Goal: Information Seeking & Learning: Learn about a topic

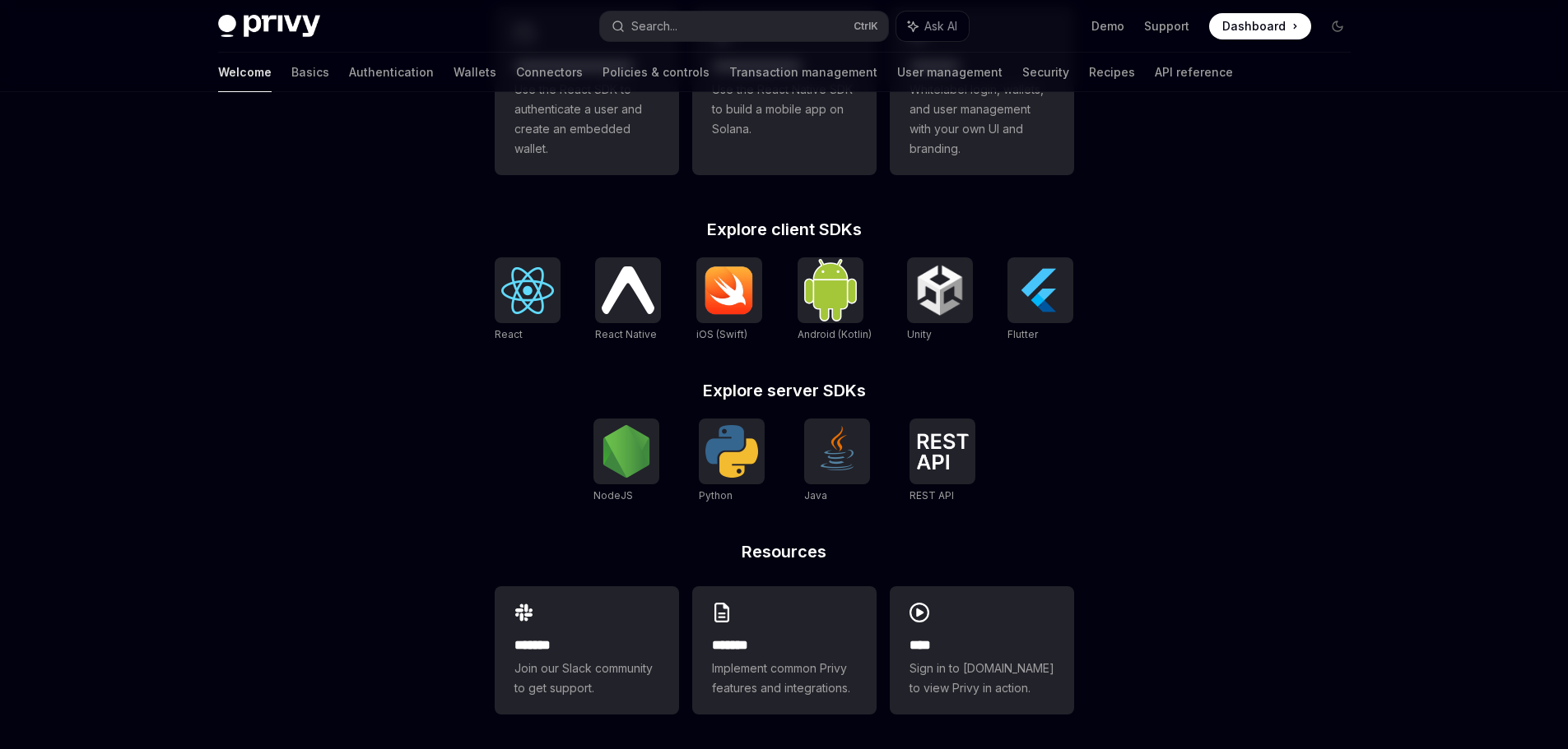
scroll to position [558, 0]
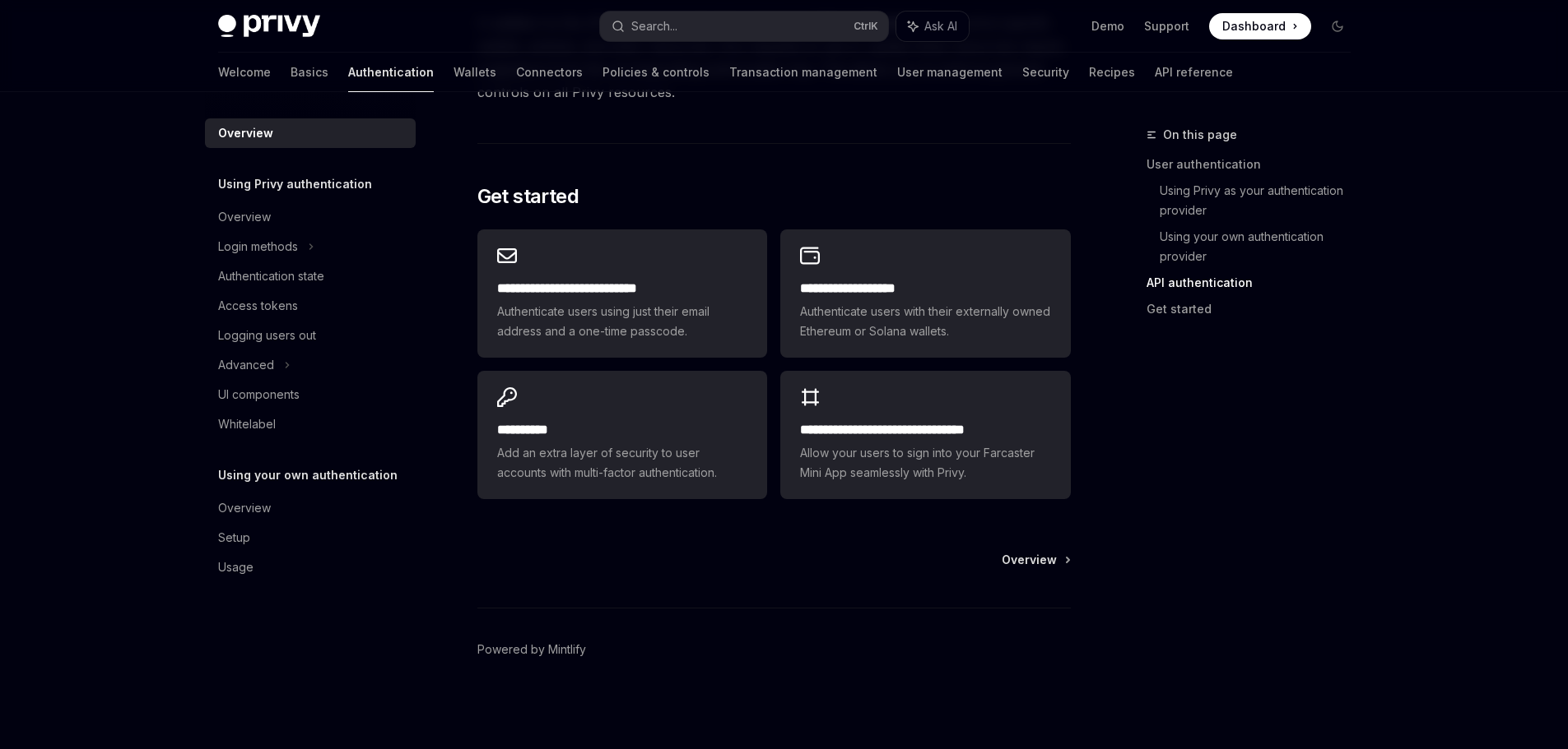
scroll to position [1315, 0]
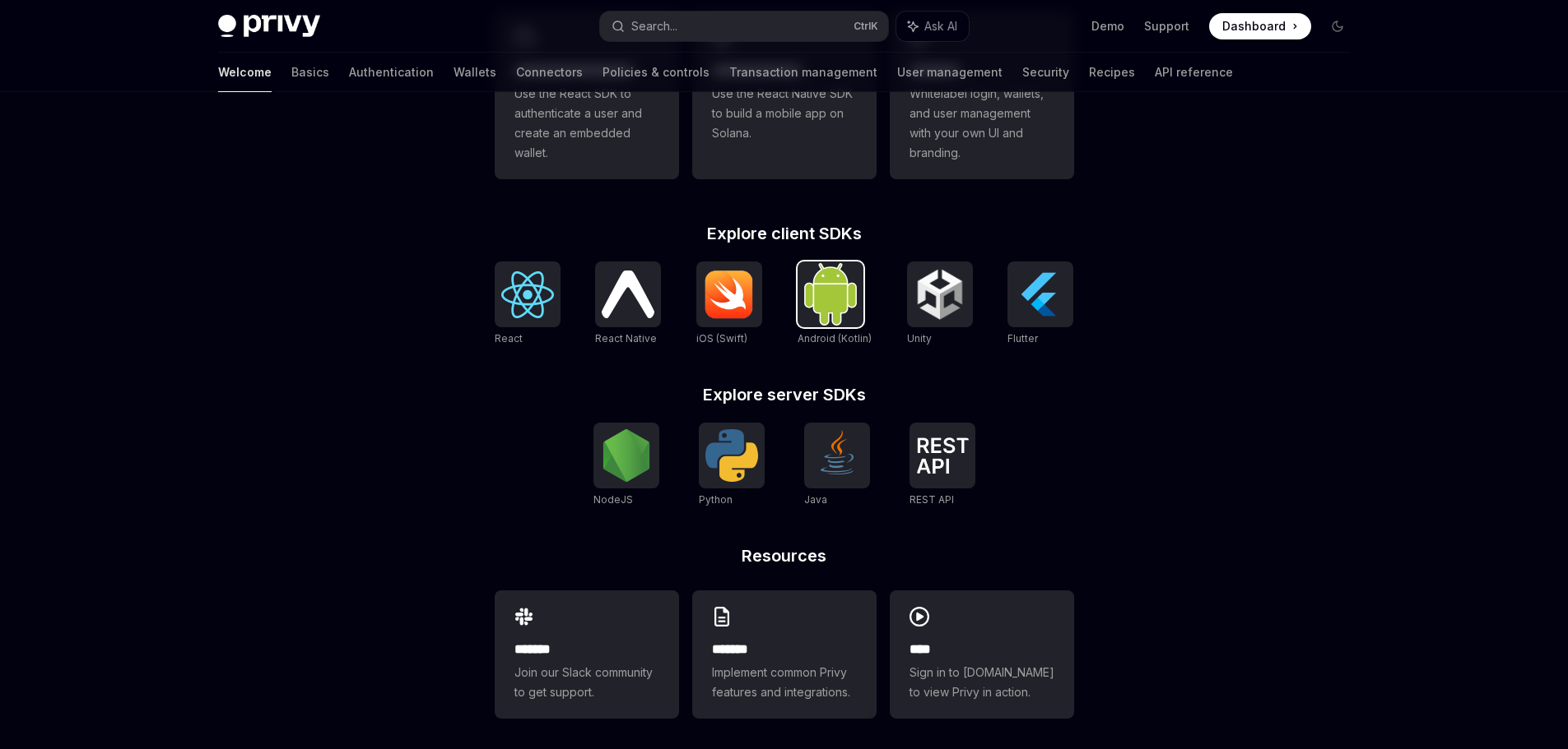
scroll to position [558, 0]
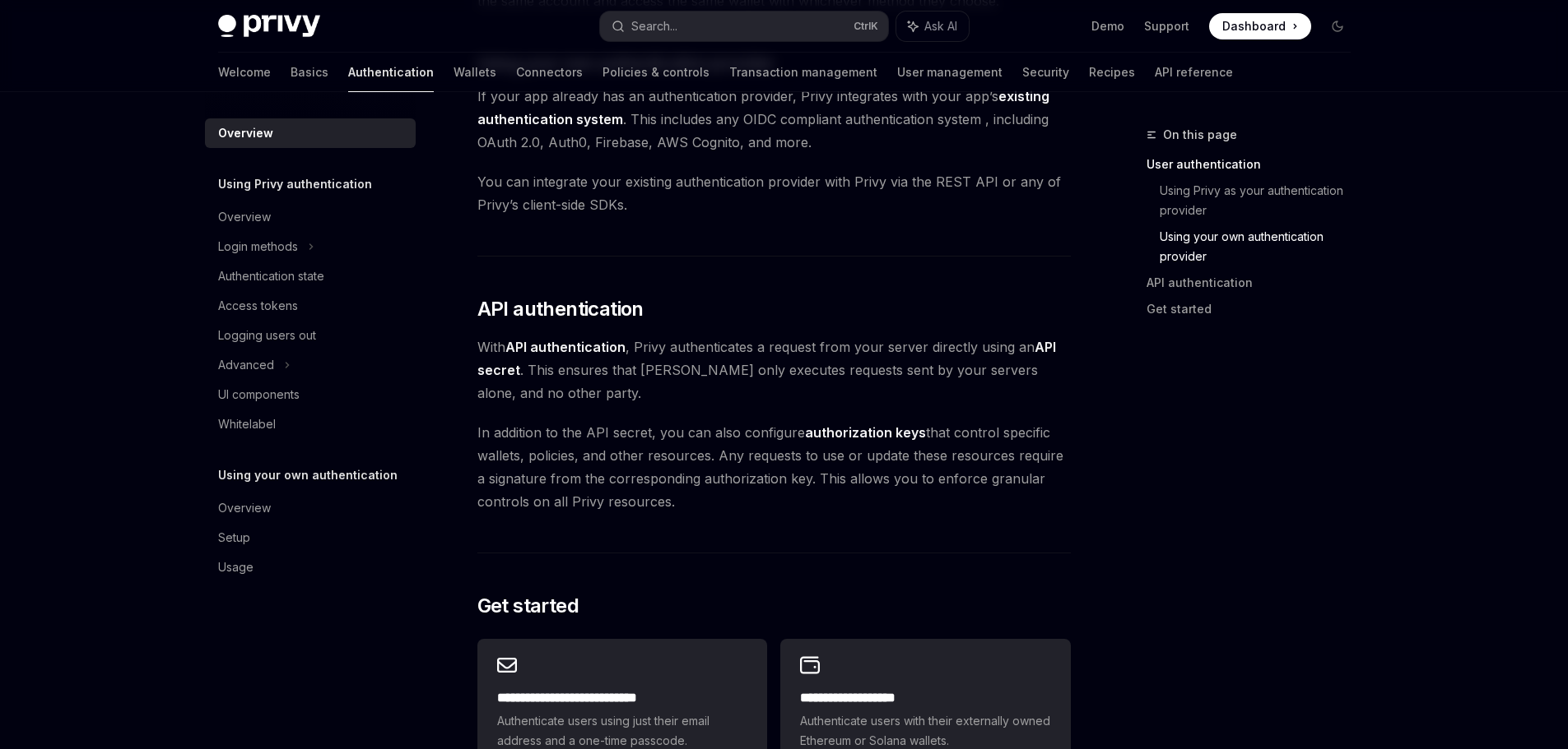
scroll to position [1315, 0]
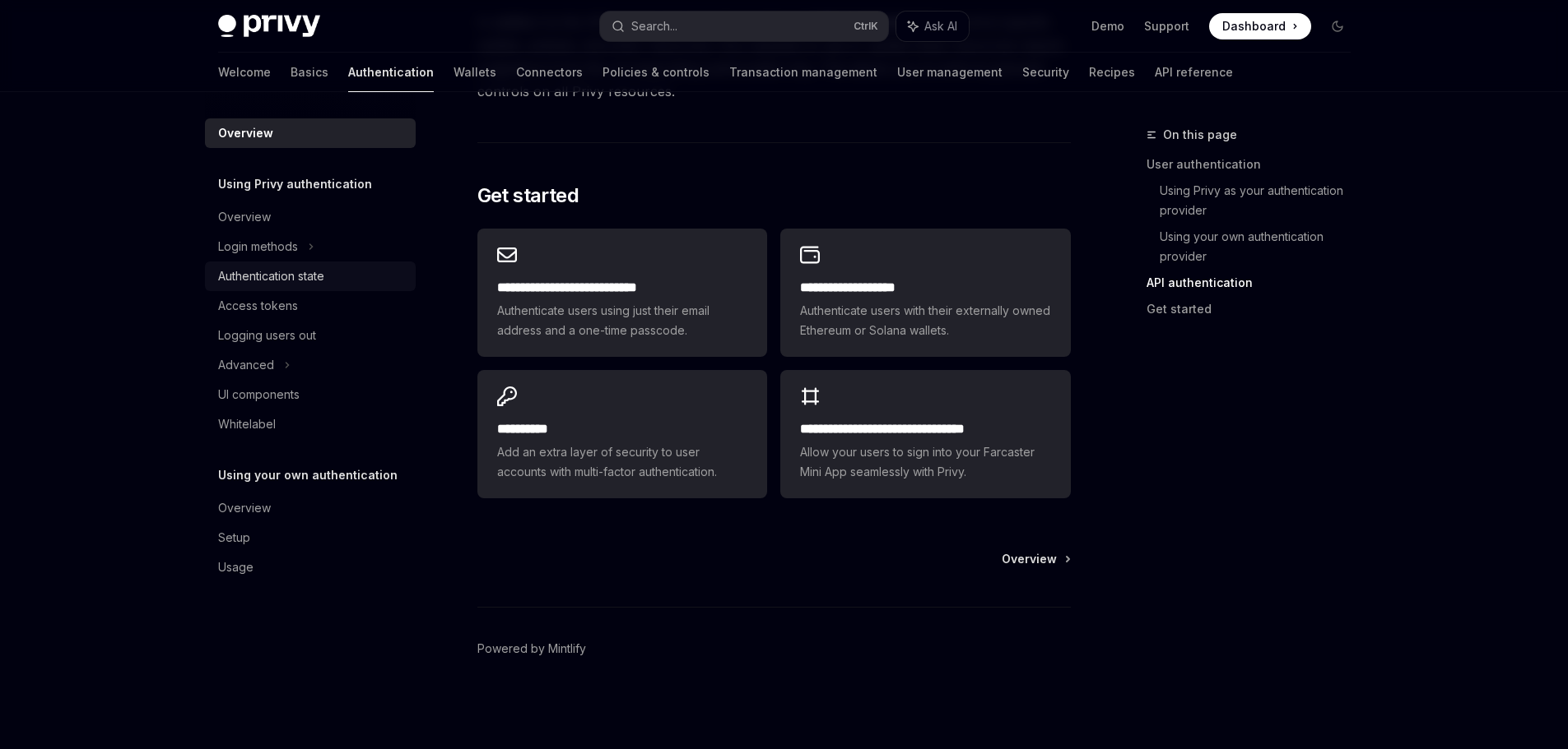
click at [294, 279] on div "Authentication state" at bounding box center [271, 276] width 106 height 20
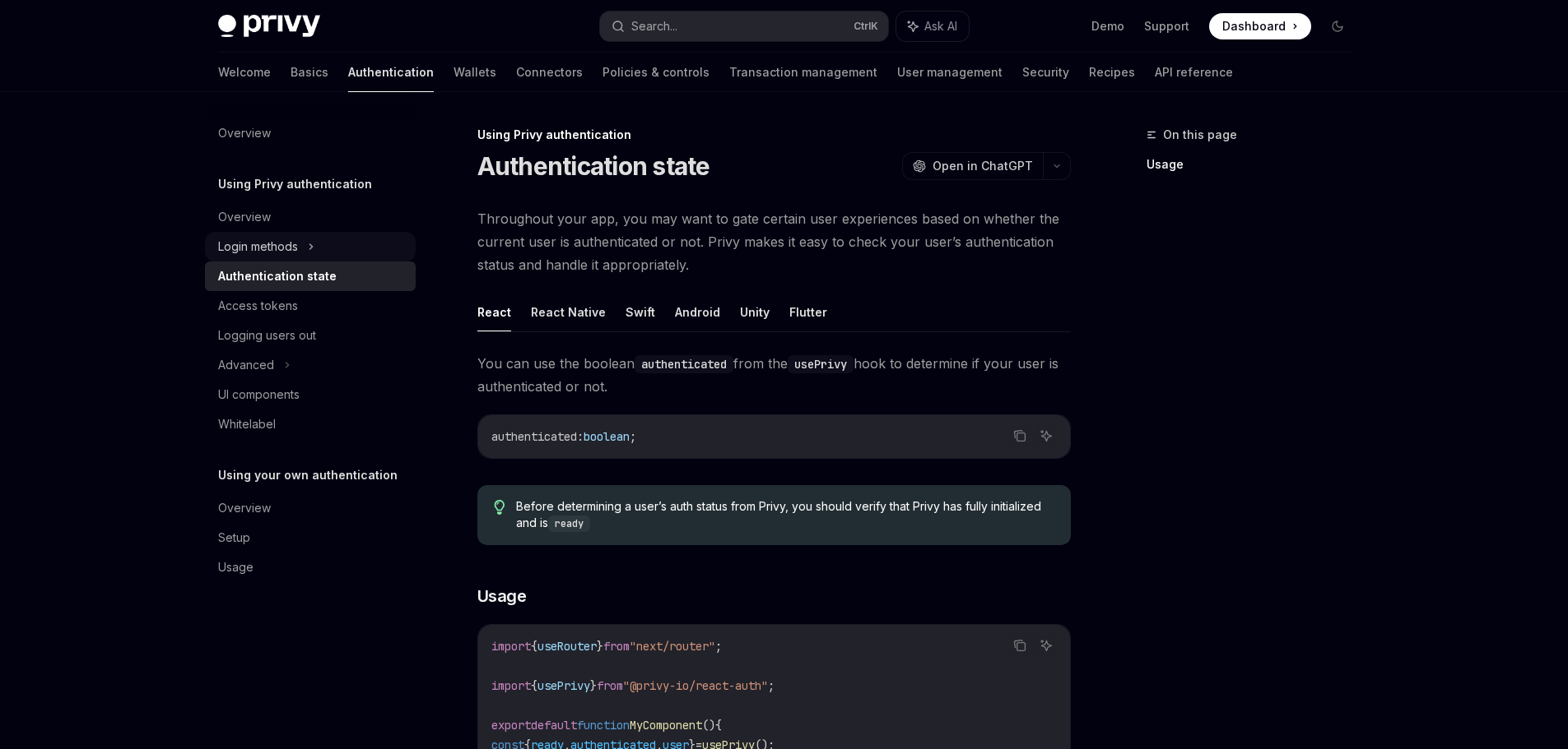
click at [287, 246] on div "Login methods" at bounding box center [257, 246] width 79 height 20
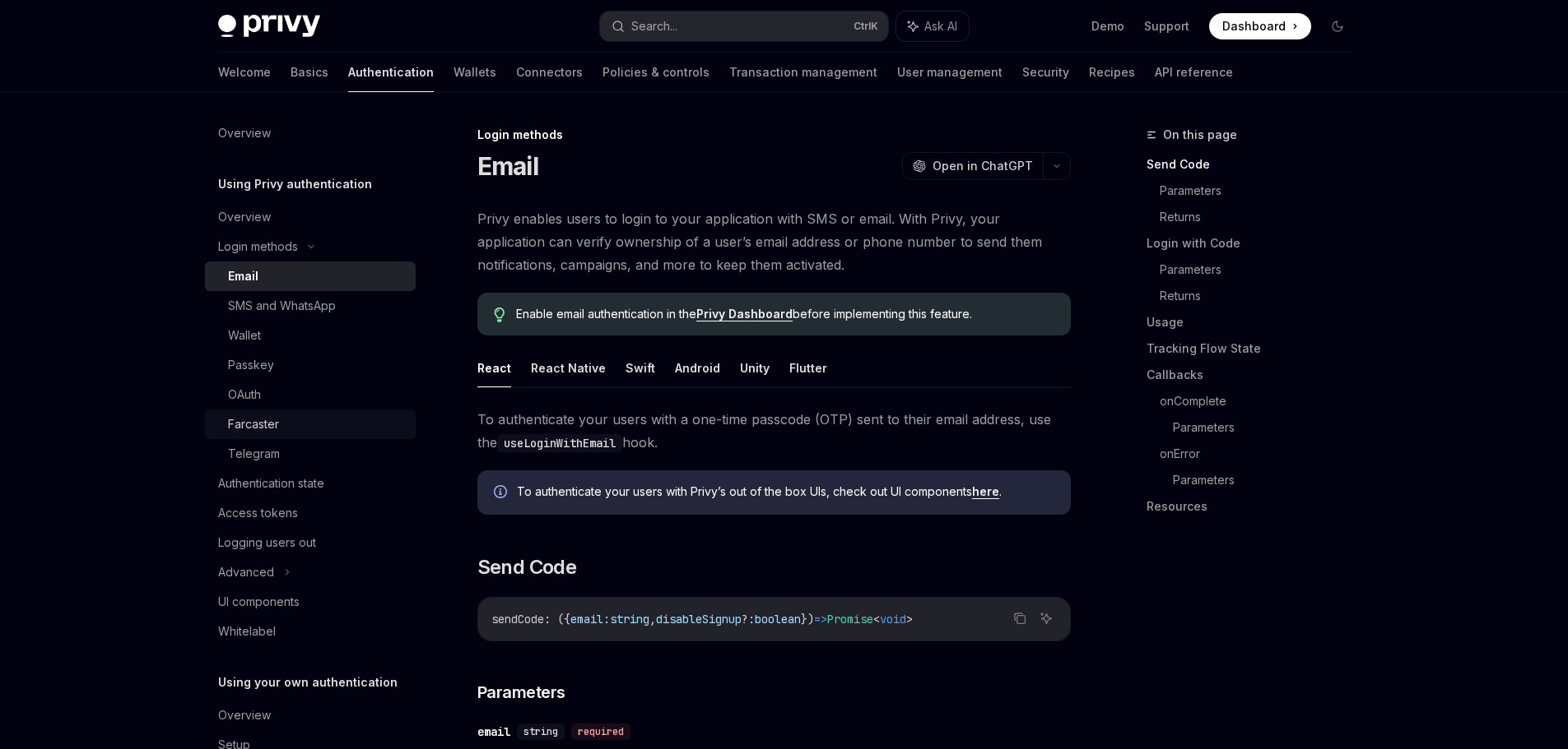
click at [273, 426] on div "Farcaster" at bounding box center [254, 424] width 51 height 20
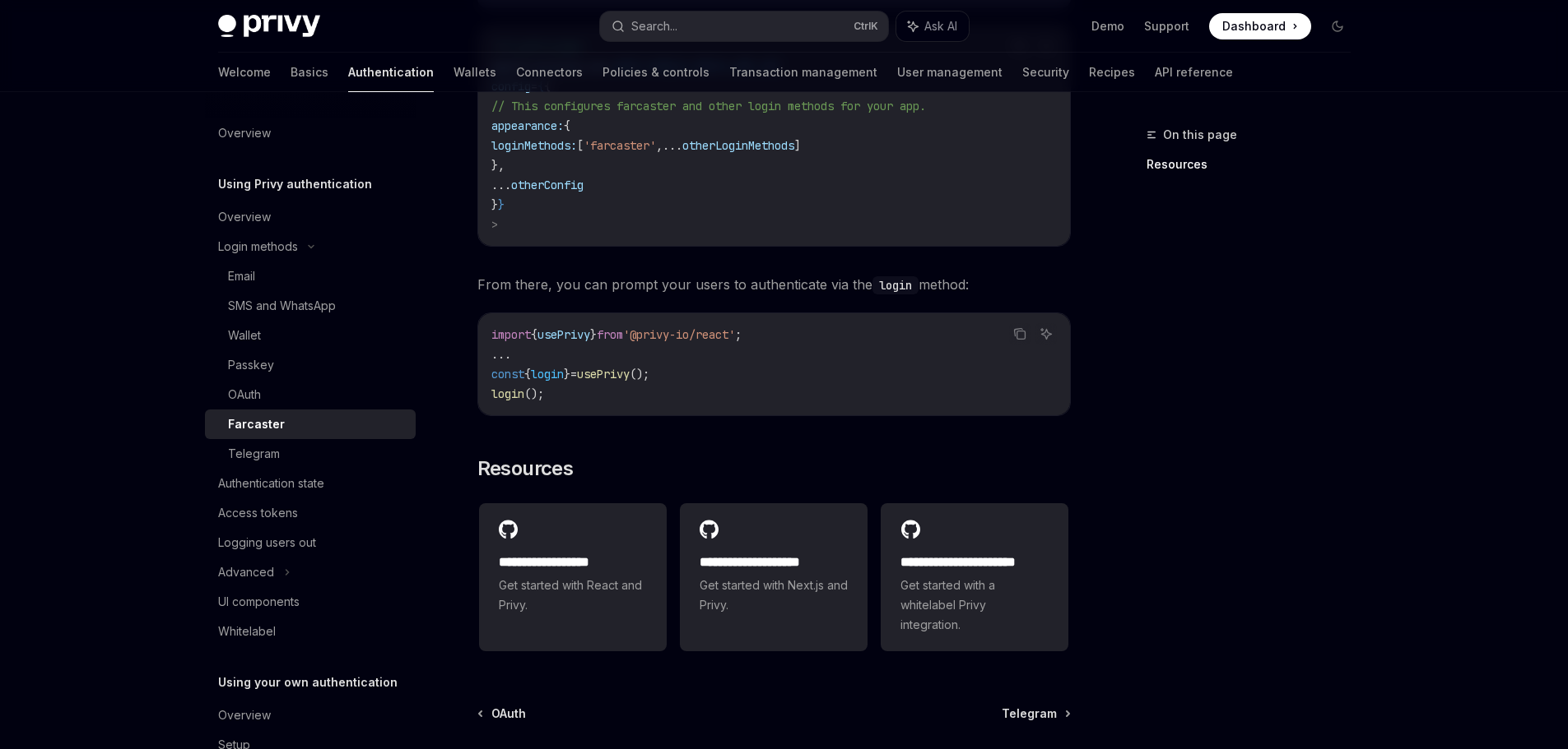
scroll to position [647, 0]
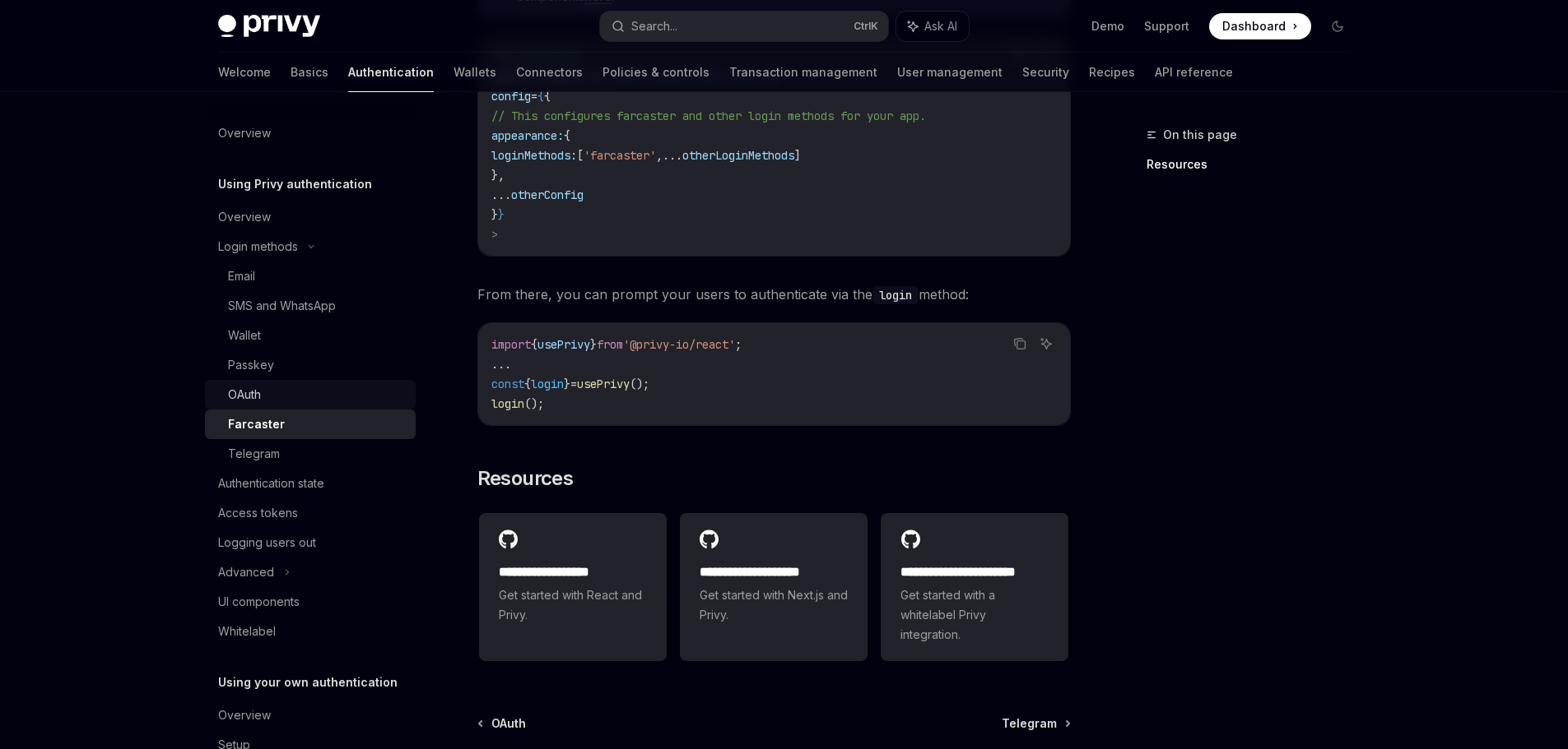
click at [262, 392] on div "OAuth" at bounding box center [317, 394] width 178 height 20
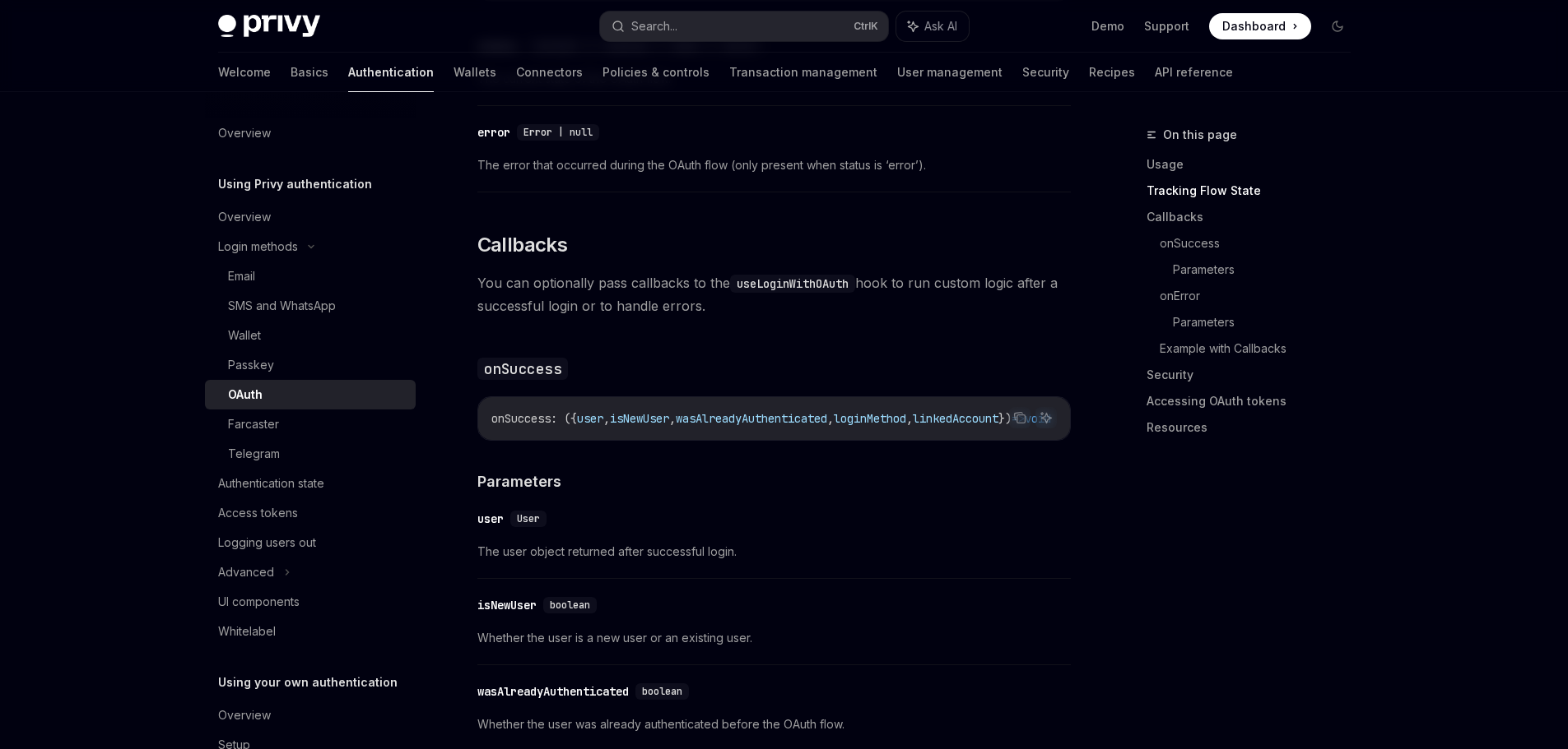
scroll to position [1891, 0]
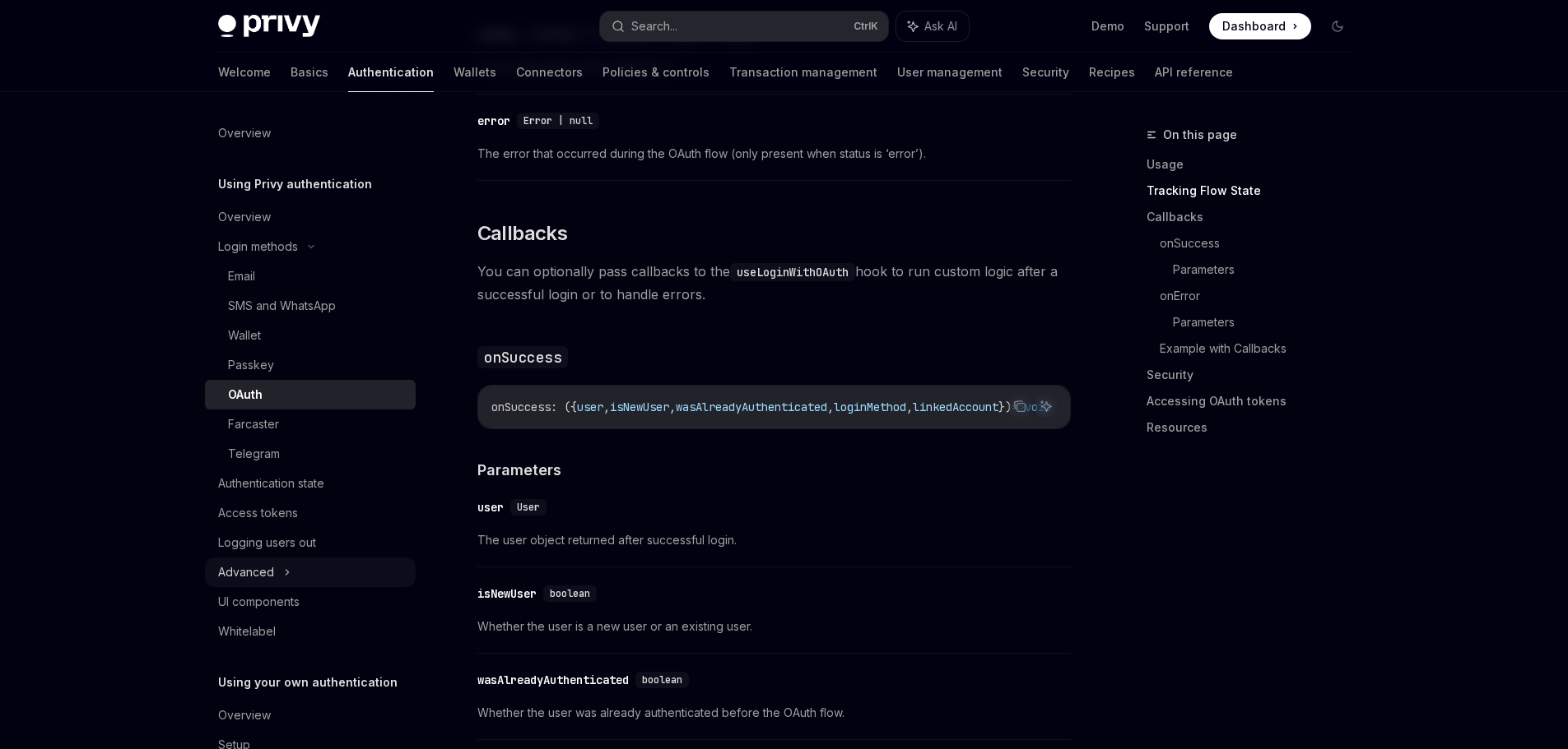
click at [306, 570] on div "Advanced" at bounding box center [310, 572] width 211 height 29
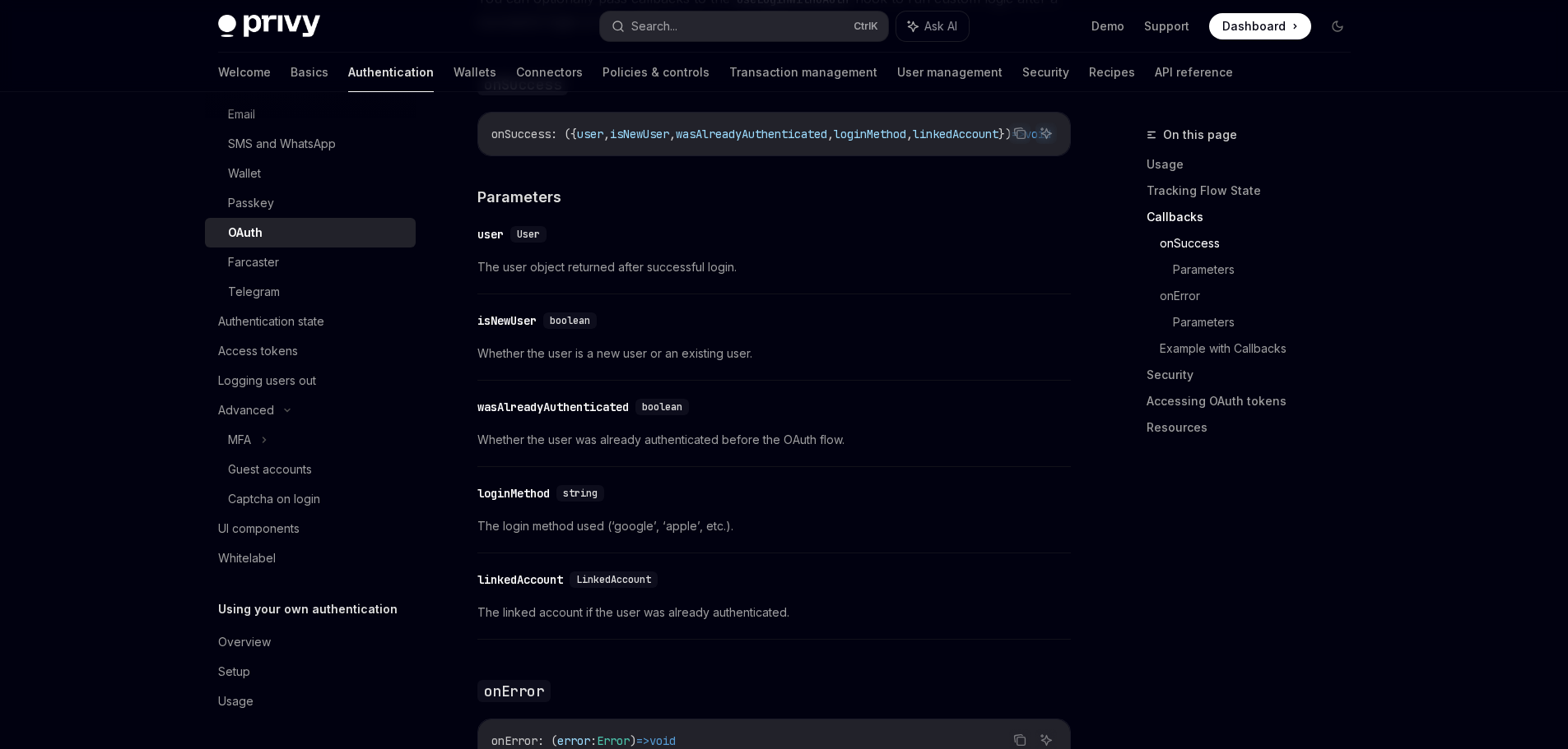
scroll to position [2221, 0]
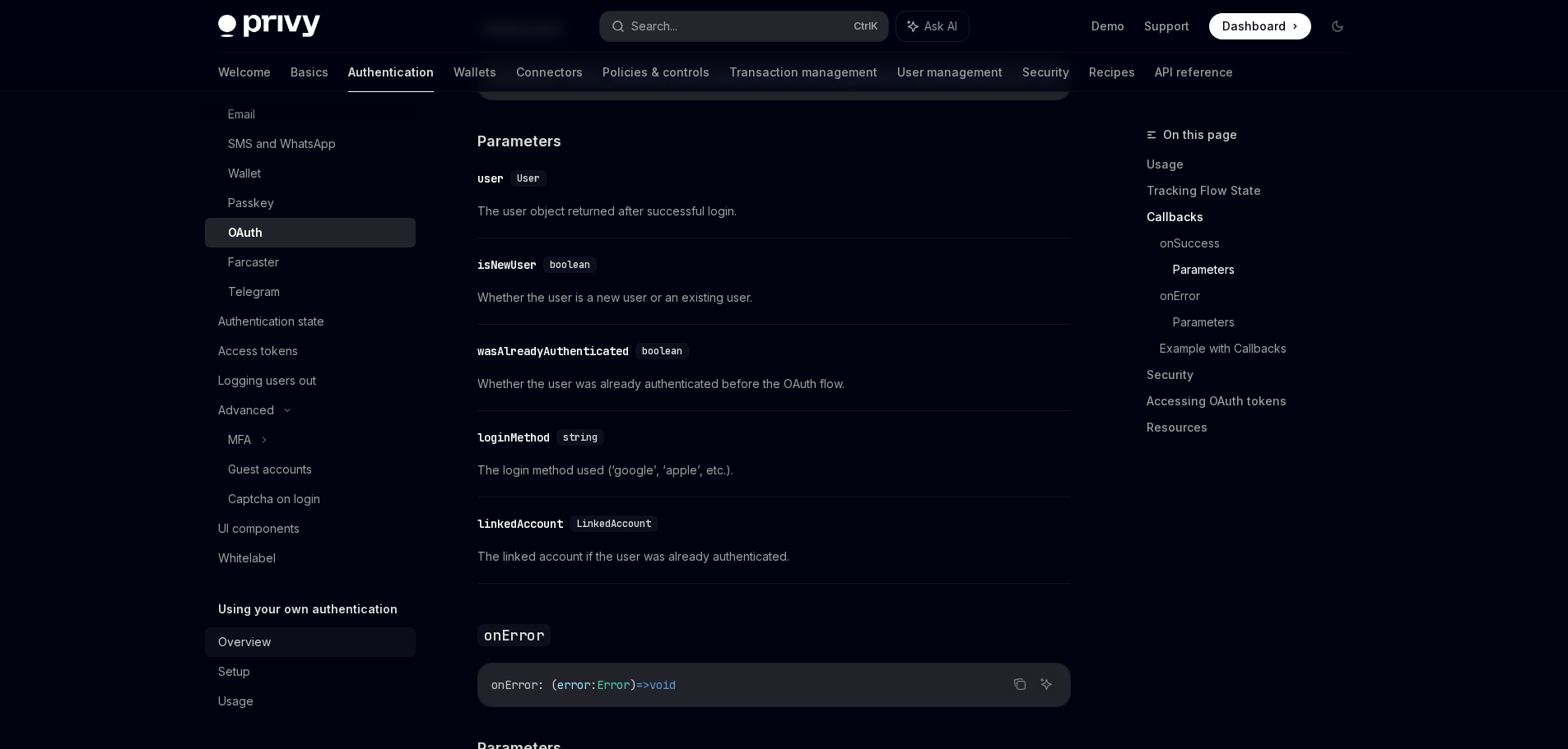
click at [271, 645] on div "Overview" at bounding box center [311, 642] width 187 height 20
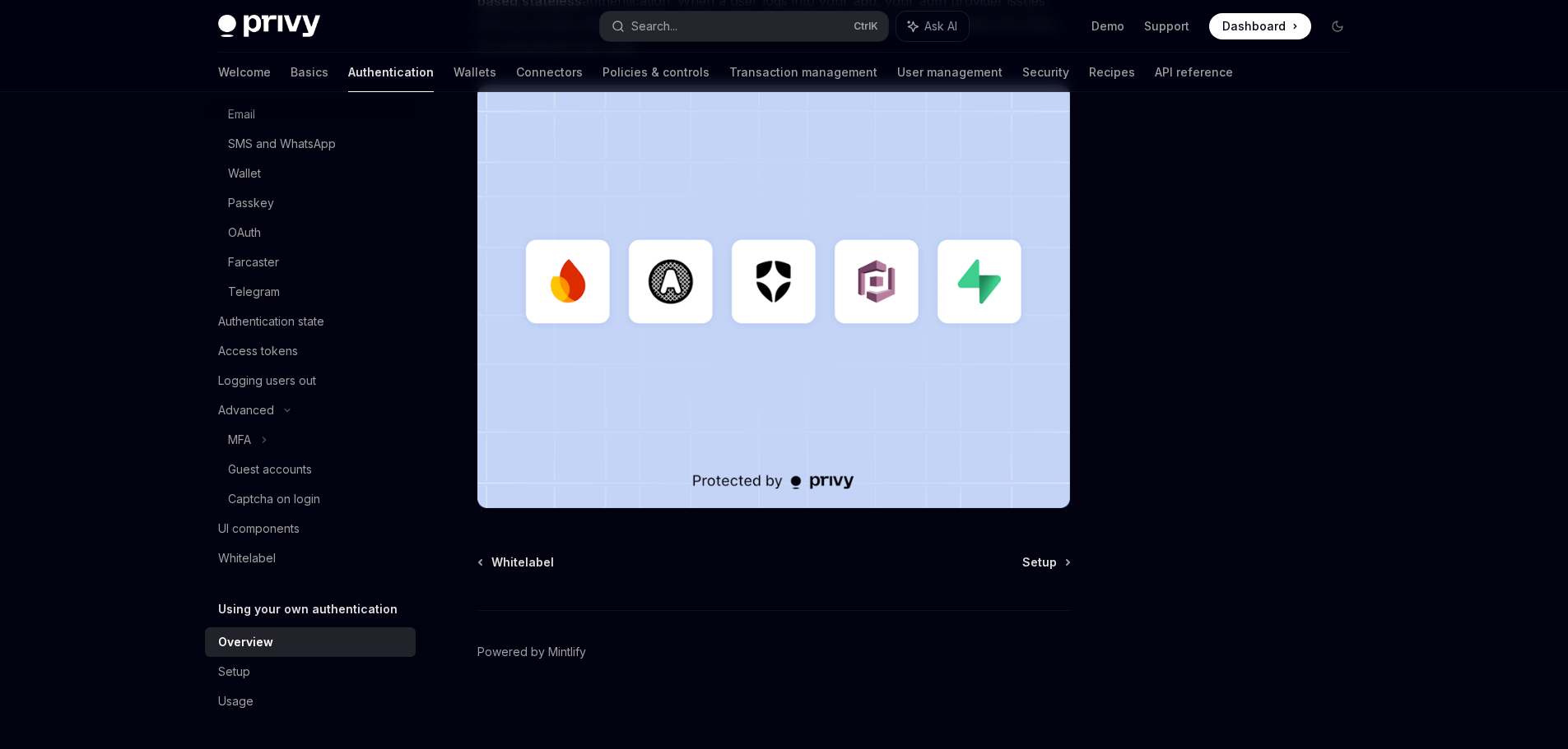
scroll to position [422, 0]
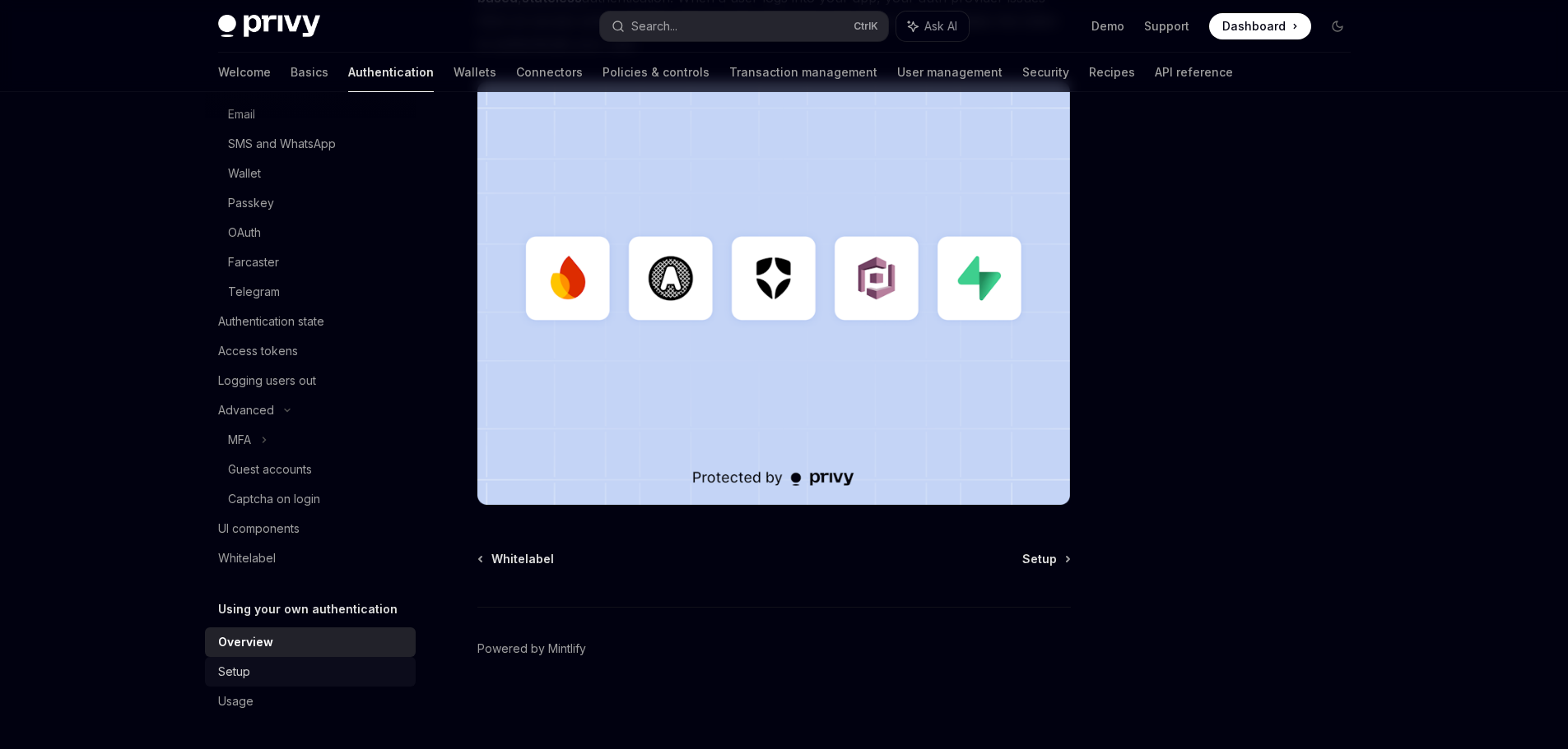
click at [252, 665] on div "Setup" at bounding box center [311, 671] width 187 height 20
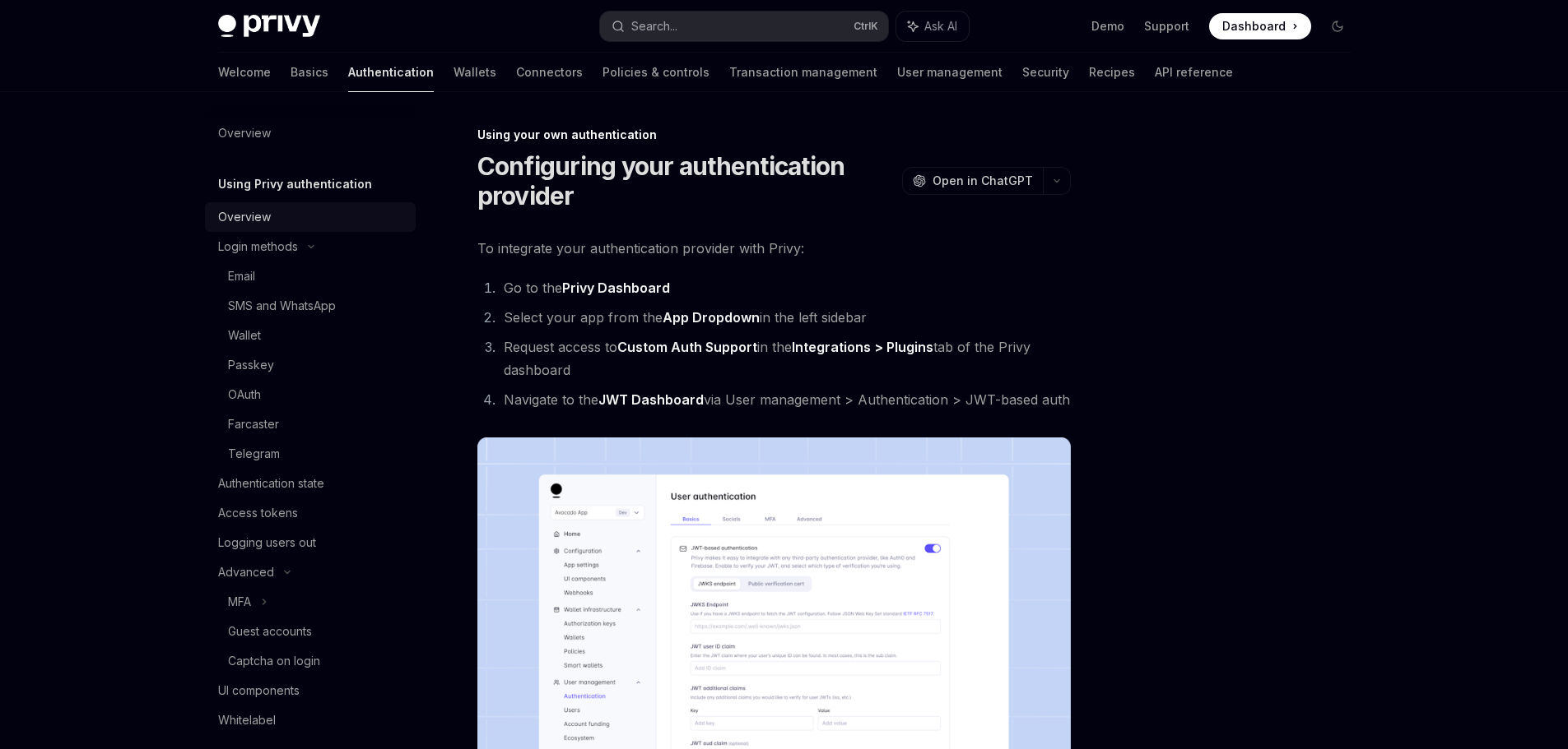
click at [255, 215] on div "Overview" at bounding box center [244, 217] width 53 height 20
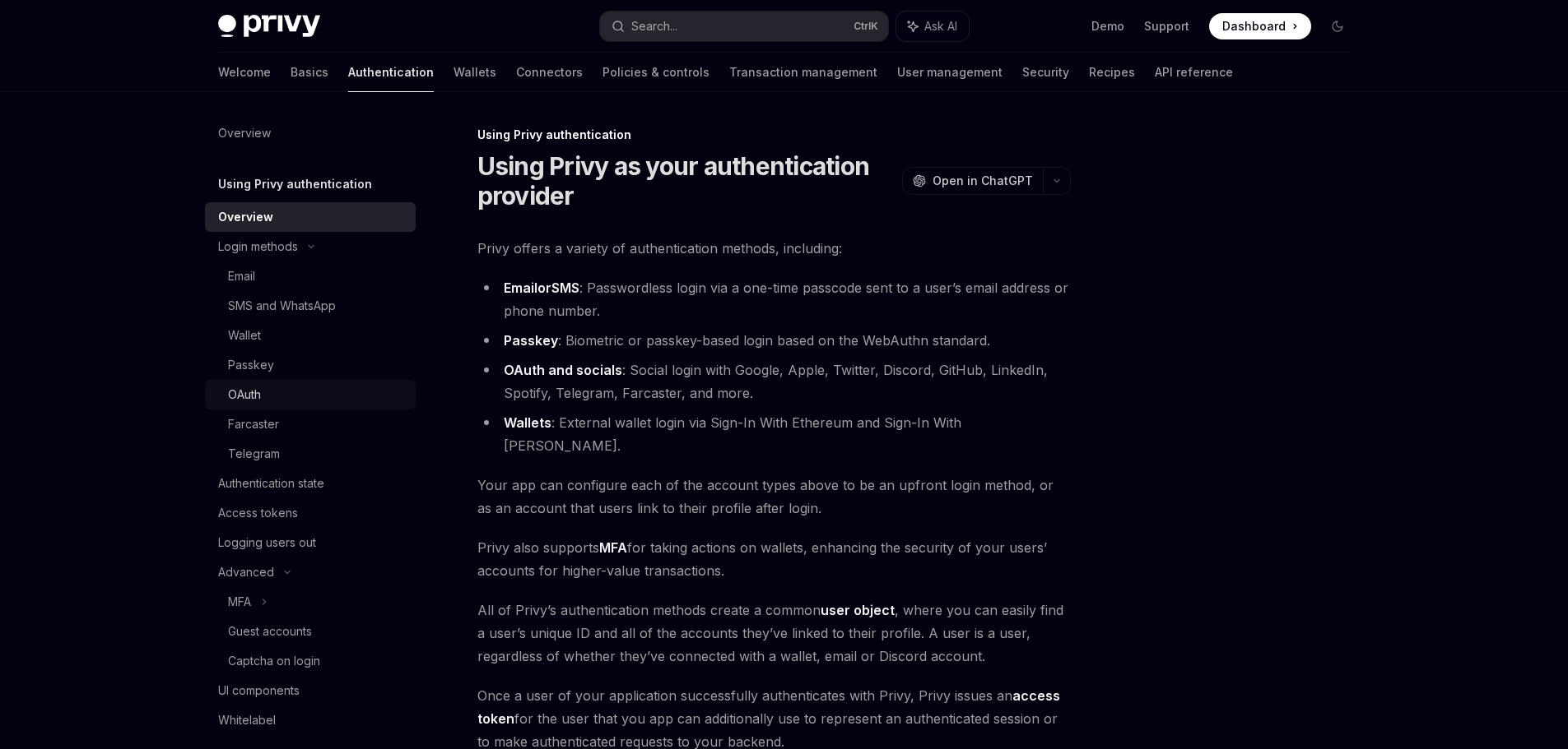
click at [279, 396] on div "OAuth" at bounding box center [317, 394] width 178 height 20
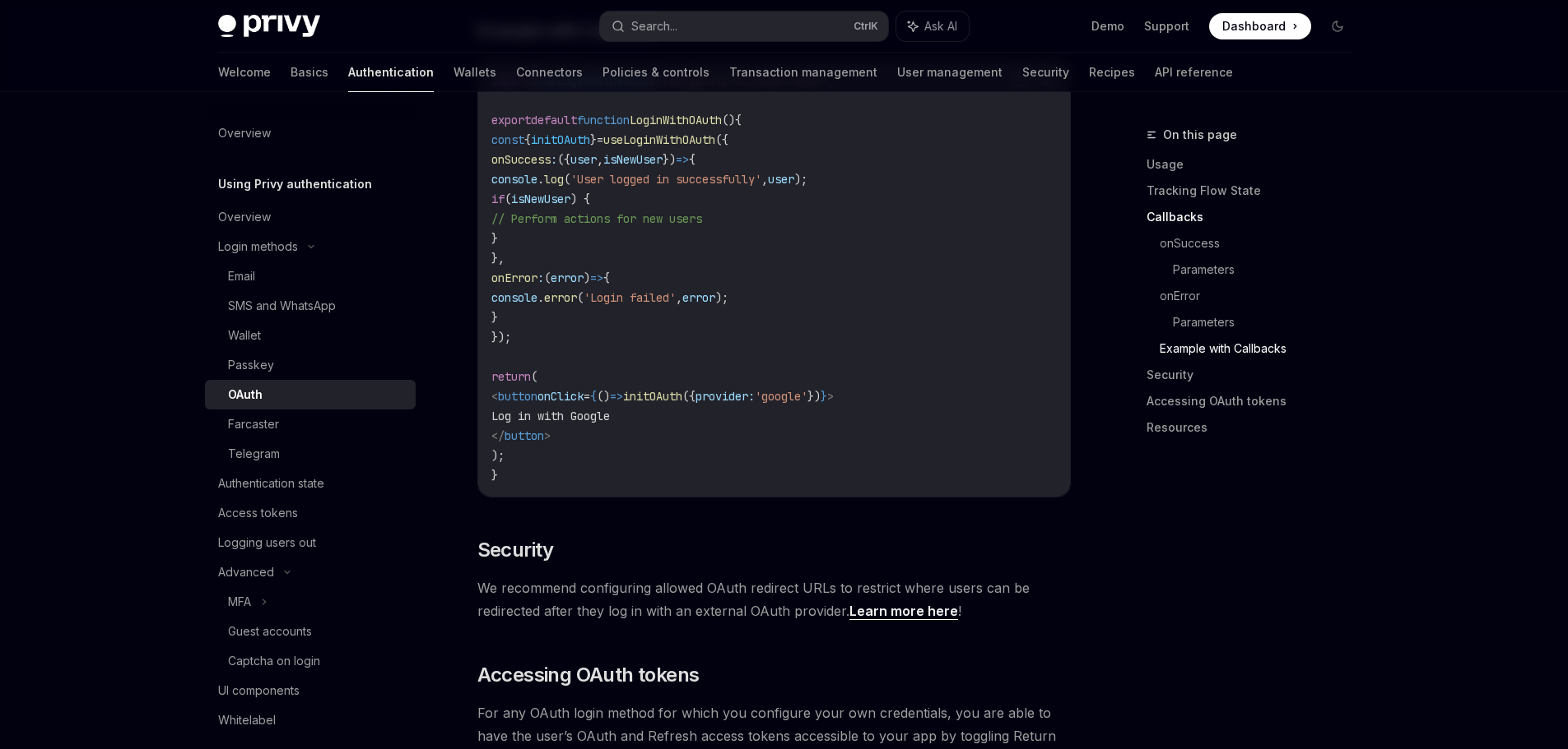
scroll to position [3289, 0]
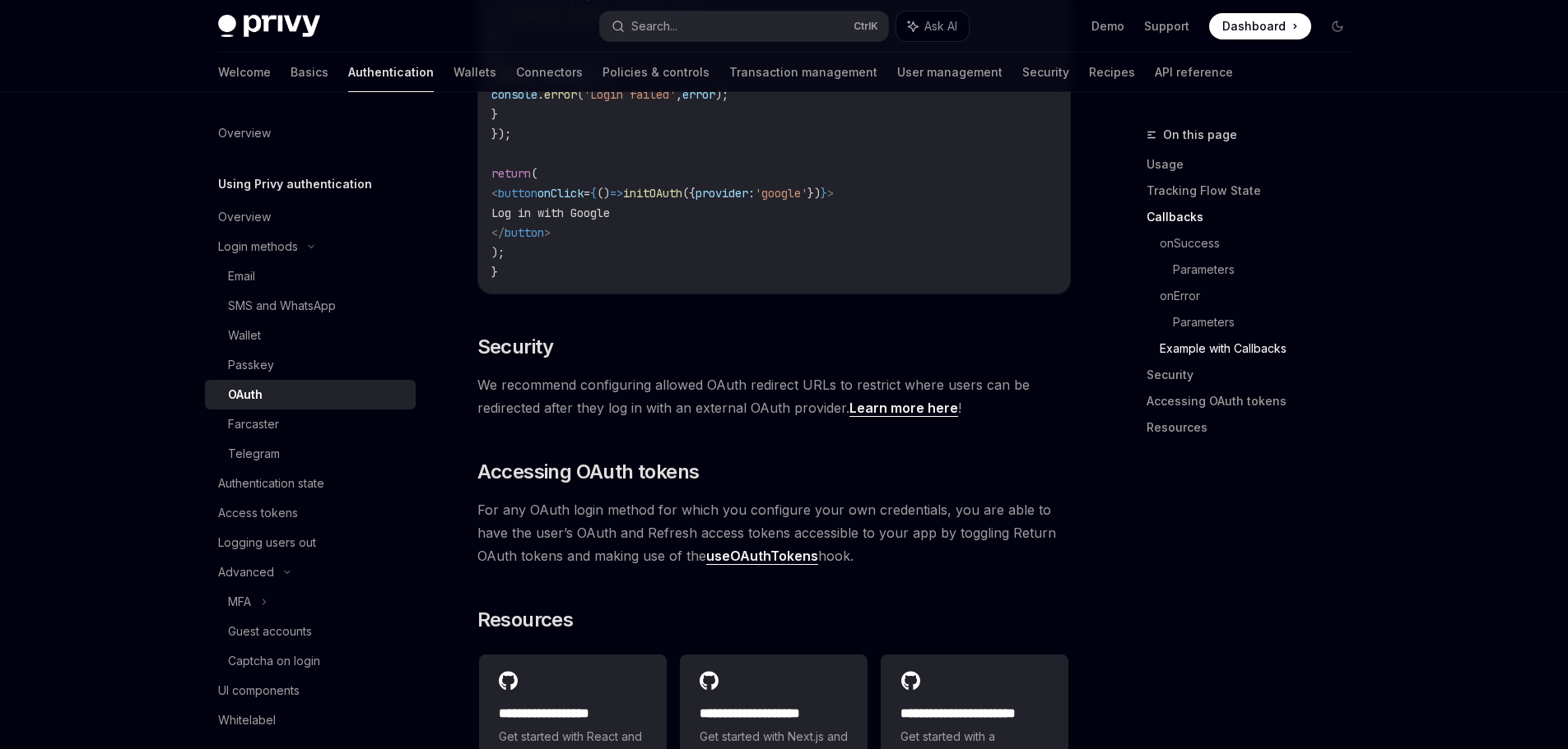
click at [892, 402] on link "Learn more here" at bounding box center [903, 409] width 109 height 17
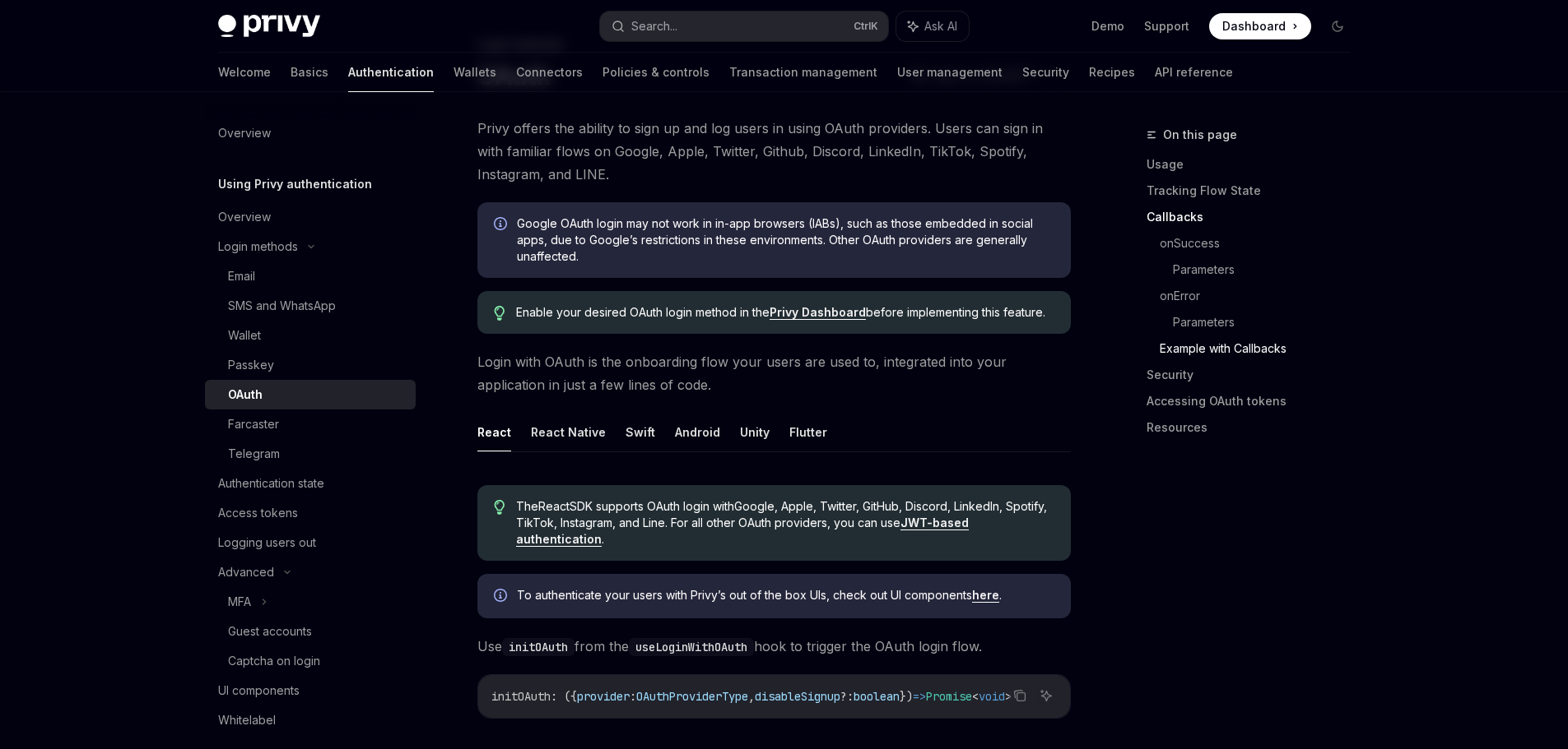
type textarea "*"
